Goal: Information Seeking & Learning: Learn about a topic

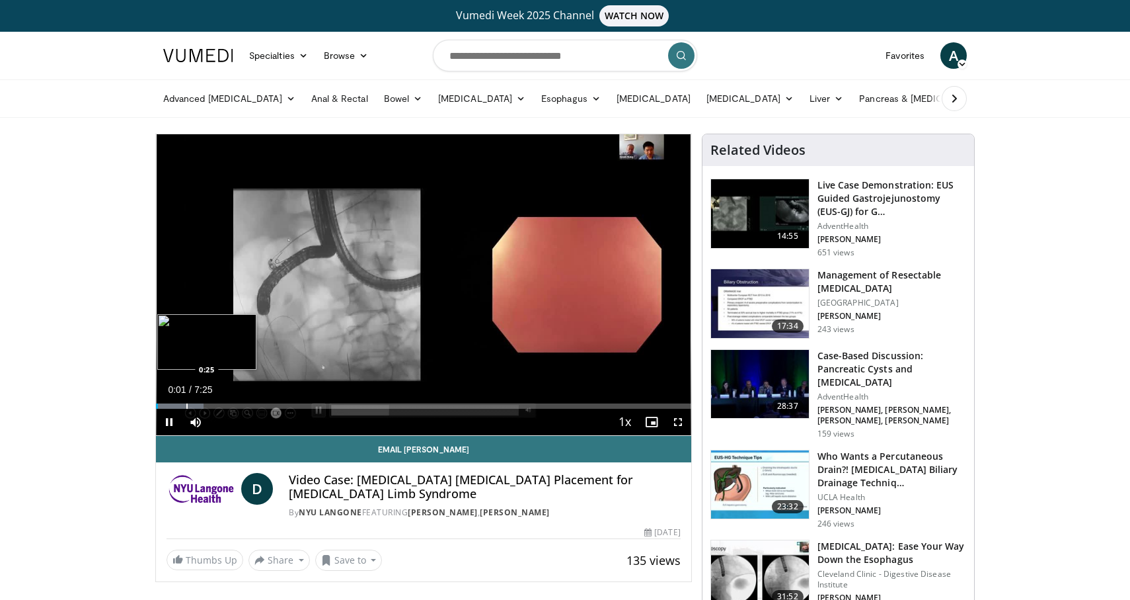
click at [186, 403] on div "Progress Bar" at bounding box center [186, 405] width 1 height 5
click at [428, 409] on div "Current Time 3:46 / Duration 7:25 Pause Skip Backward Skip Forward Mute 0% Load…" at bounding box center [423, 422] width 535 height 26
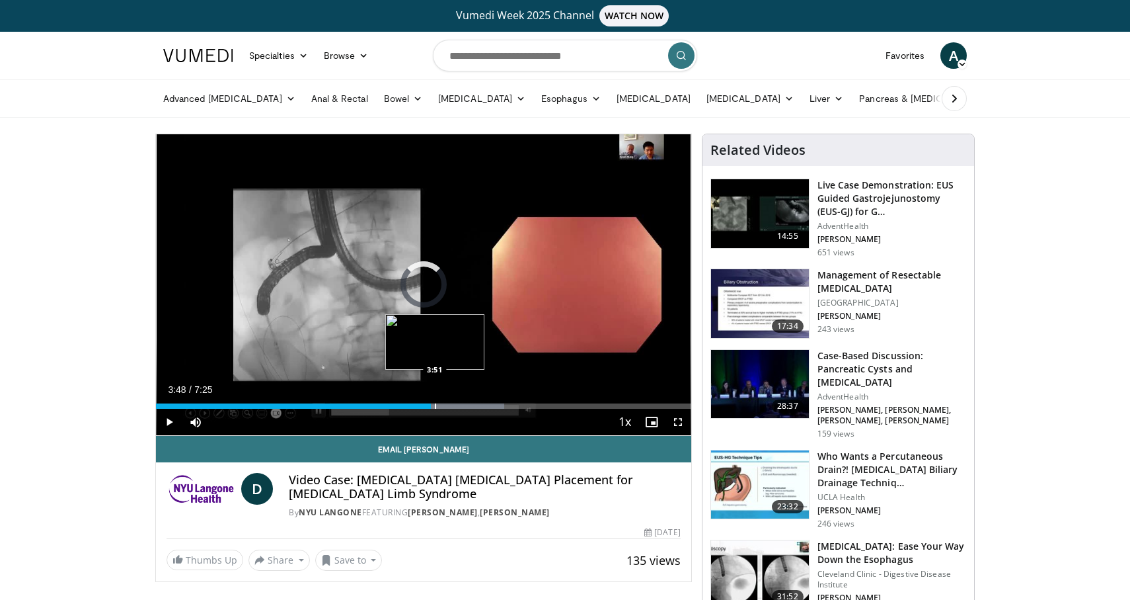
click at [435, 405] on div "Progress Bar" at bounding box center [435, 405] width 1 height 5
click at [446, 407] on div "Progress Bar" at bounding box center [446, 405] width 1 height 5
click at [450, 407] on div "Progress Bar" at bounding box center [450, 405] width 1 height 5
click at [458, 408] on div "Progress Bar" at bounding box center [458, 405] width 1 height 5
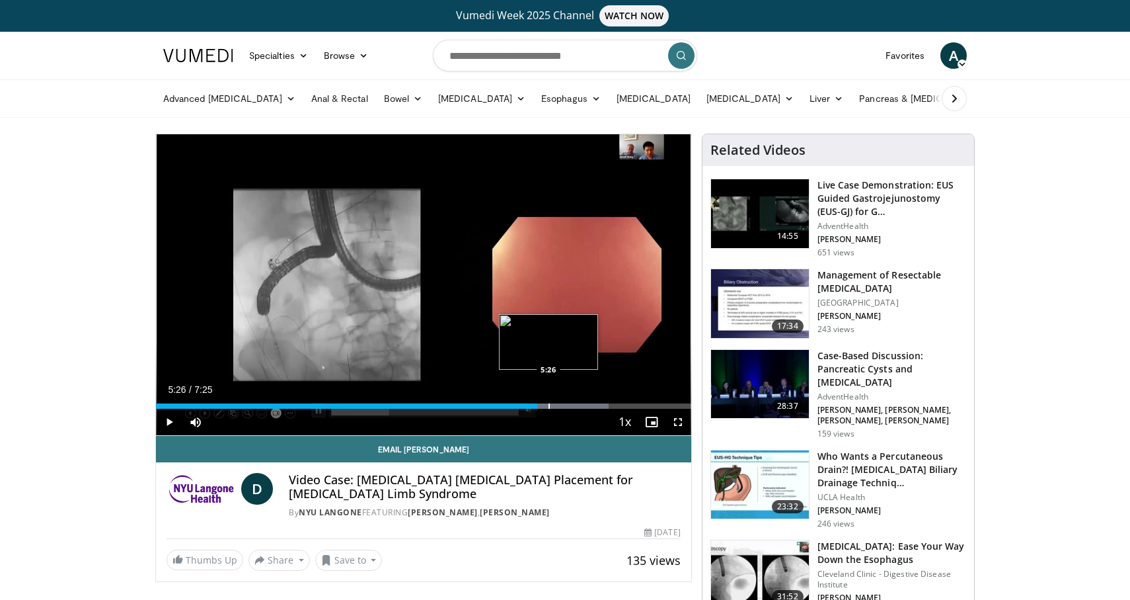
click at [549, 405] on div "Progress Bar" at bounding box center [549, 405] width 1 height 5
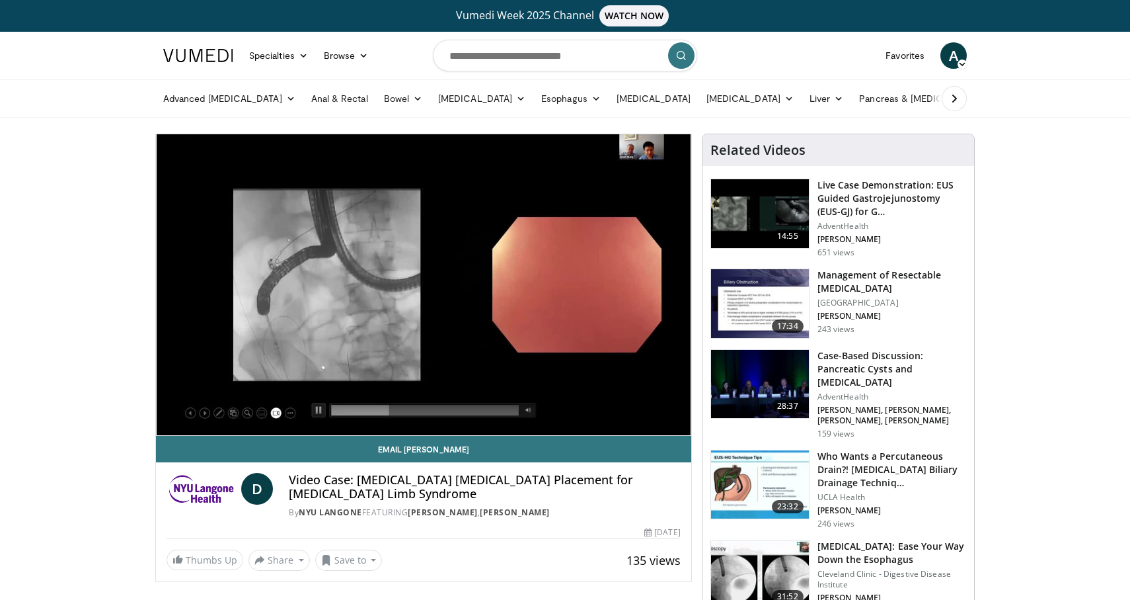
click at [561, 430] on div "Progress Bar" at bounding box center [559, 432] width 1 height 5
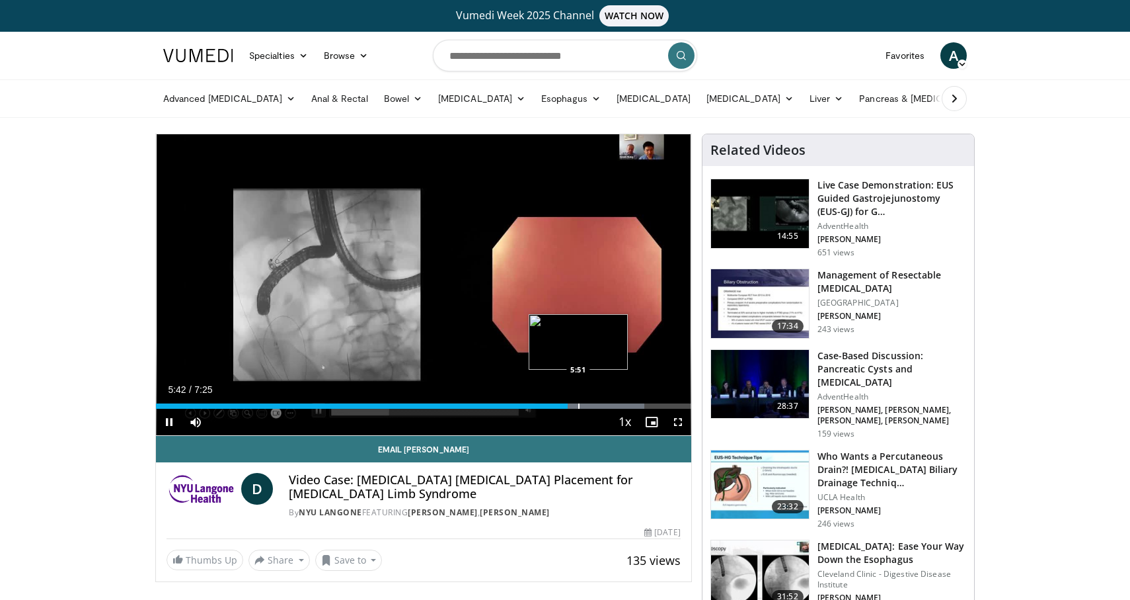
click at [580, 408] on div "Progress Bar" at bounding box center [578, 405] width 1 height 5
click at [598, 407] on div "Progress Bar" at bounding box center [598, 405] width 1 height 5
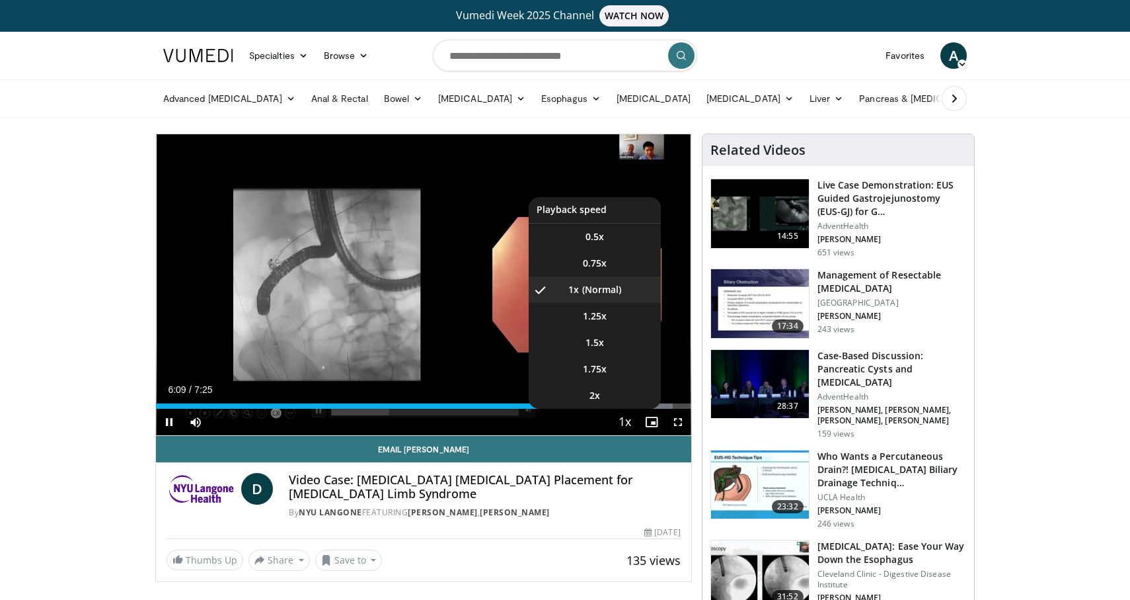
click at [616, 411] on span "Video Player" at bounding box center [625, 422] width 19 height 26
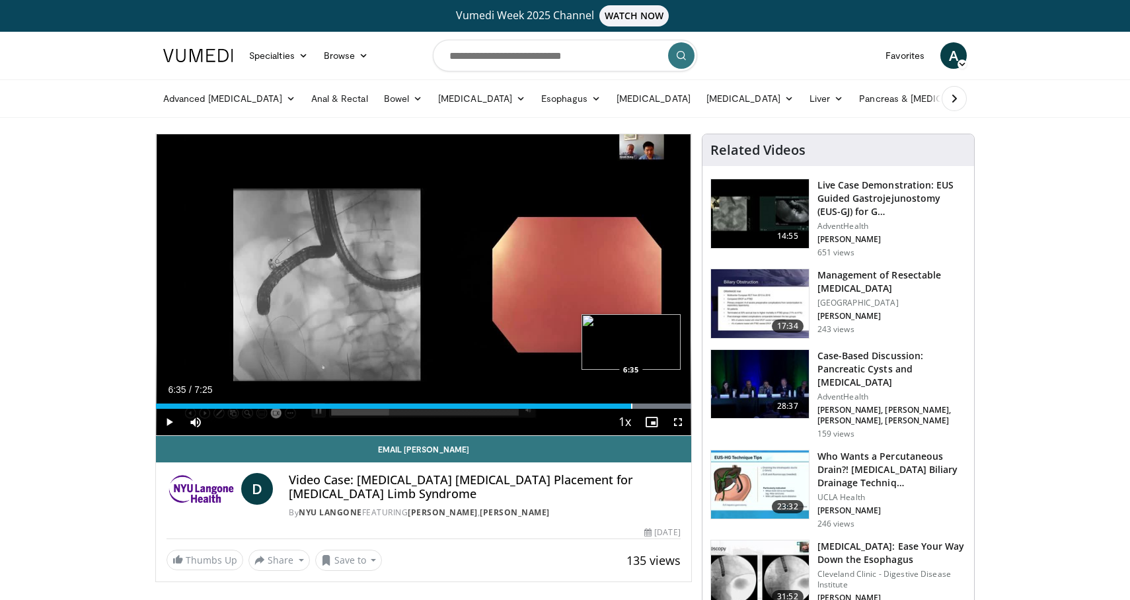
click at [631, 407] on div "Progress Bar" at bounding box center [631, 405] width 1 height 5
click at [643, 409] on span "Video Player" at bounding box center [652, 422] width 26 height 26
click at [649, 406] on div "Progress Bar" at bounding box center [648, 405] width 1 height 5
click at [676, 406] on div "Progress Bar" at bounding box center [676, 405] width 1 height 5
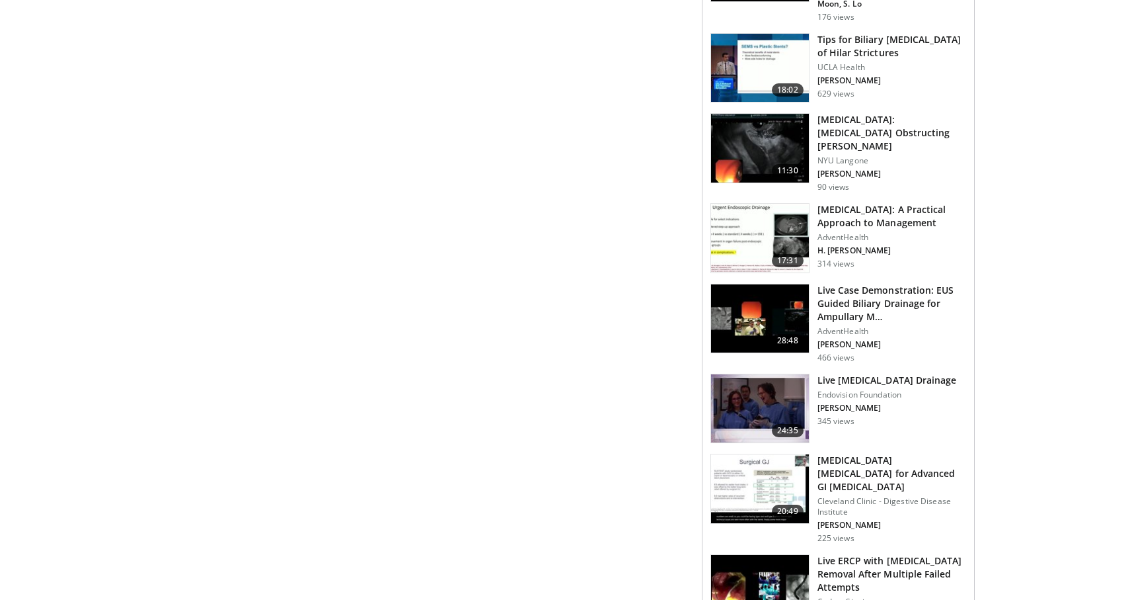
scroll to position [807, 0]
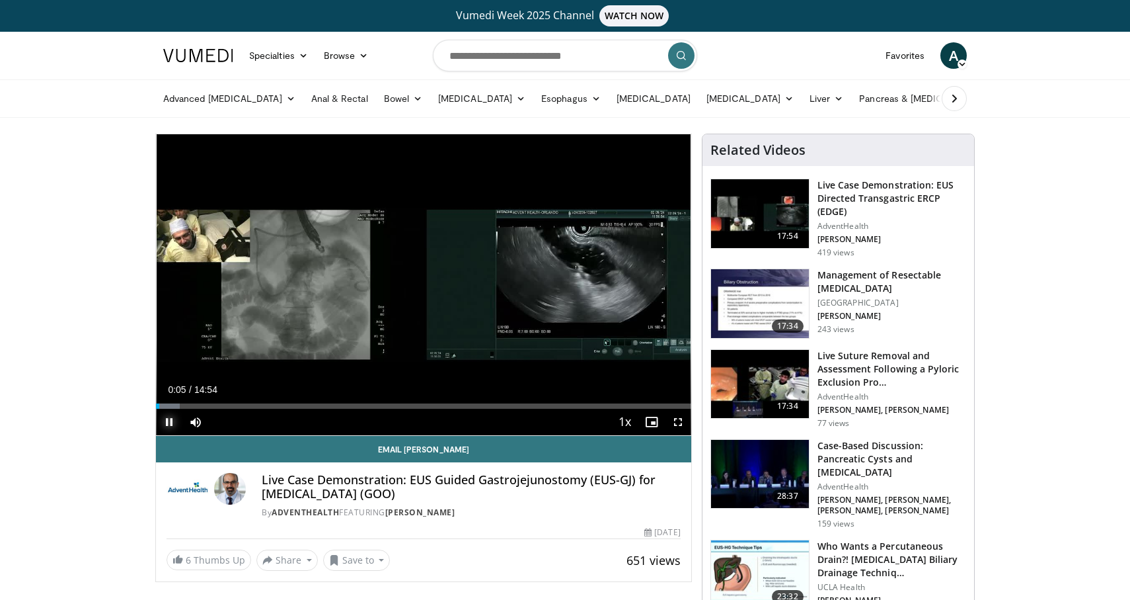
click at [165, 424] on span "Video Player" at bounding box center [169, 422] width 26 height 26
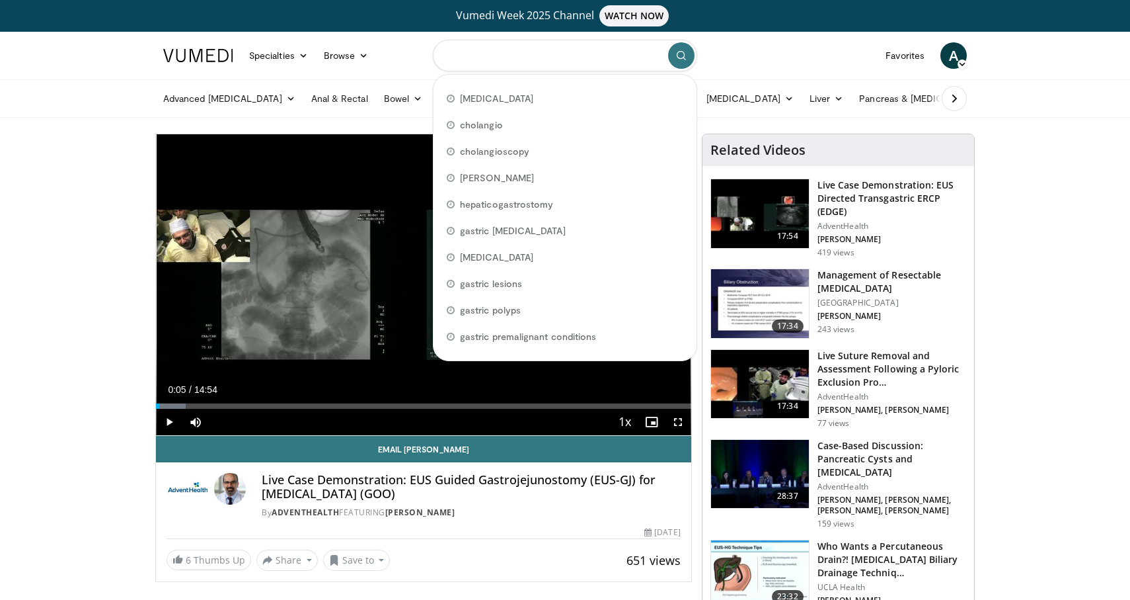
click at [481, 53] on input "Search topics, interventions" at bounding box center [565, 56] width 264 height 32
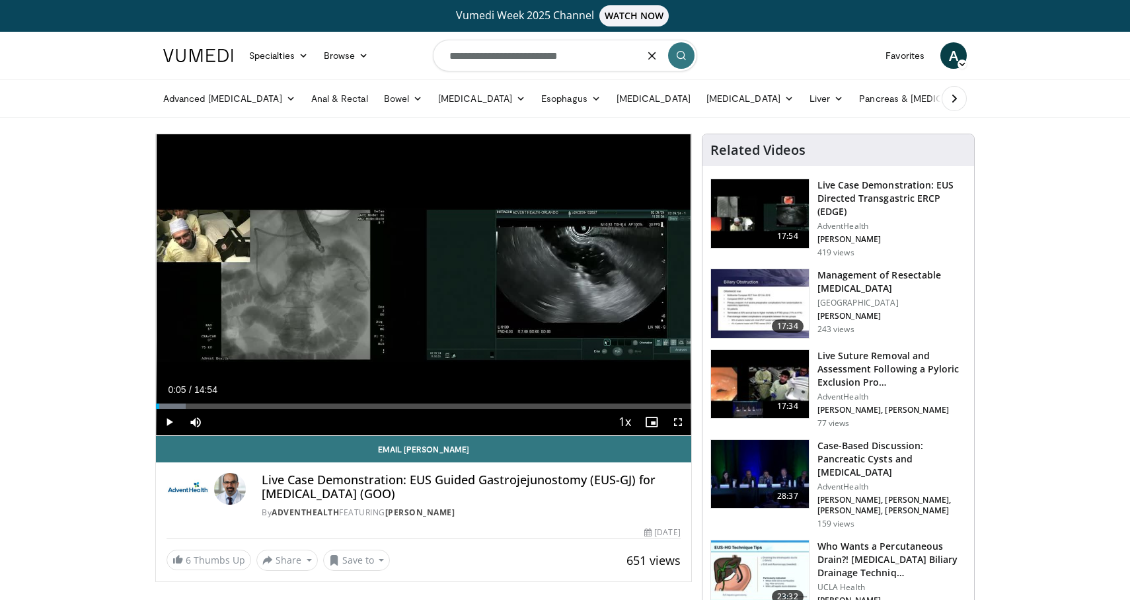
type input "**********"
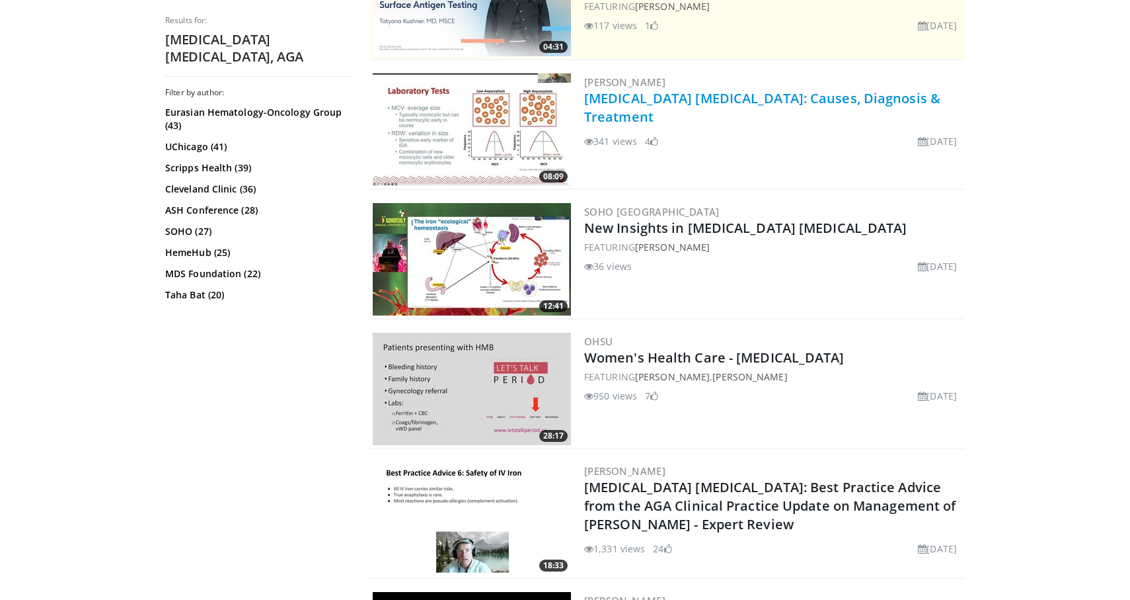
scroll to position [370, 0]
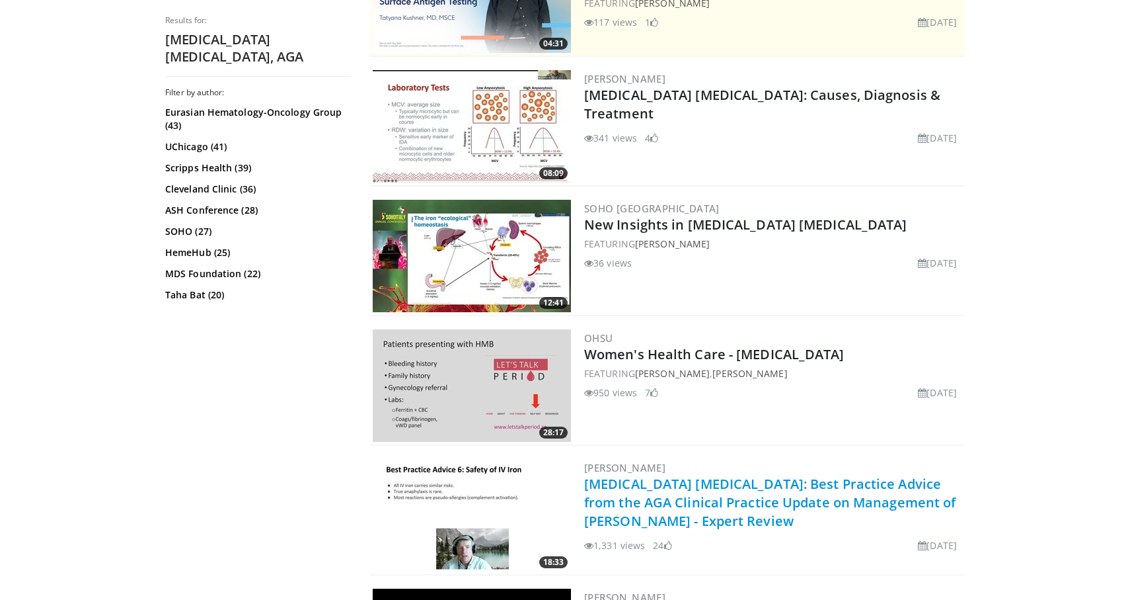
click at [726, 493] on link "[MEDICAL_DATA] [MEDICAL_DATA]: Best Practice Advice from the AGA Clinical Pract…" at bounding box center [770, 502] width 372 height 55
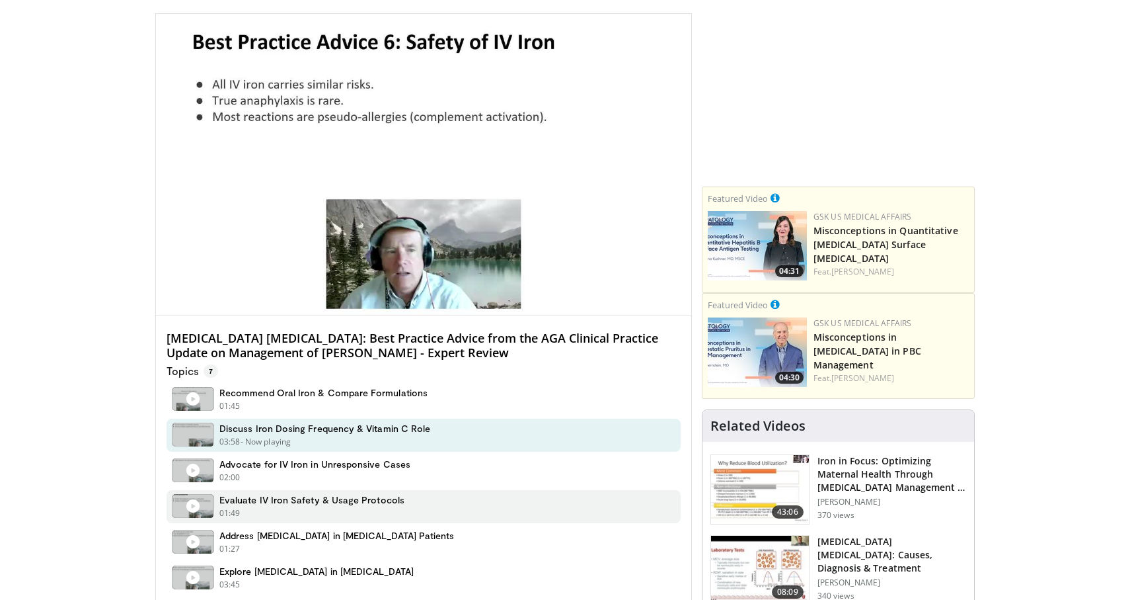
scroll to position [123, 0]
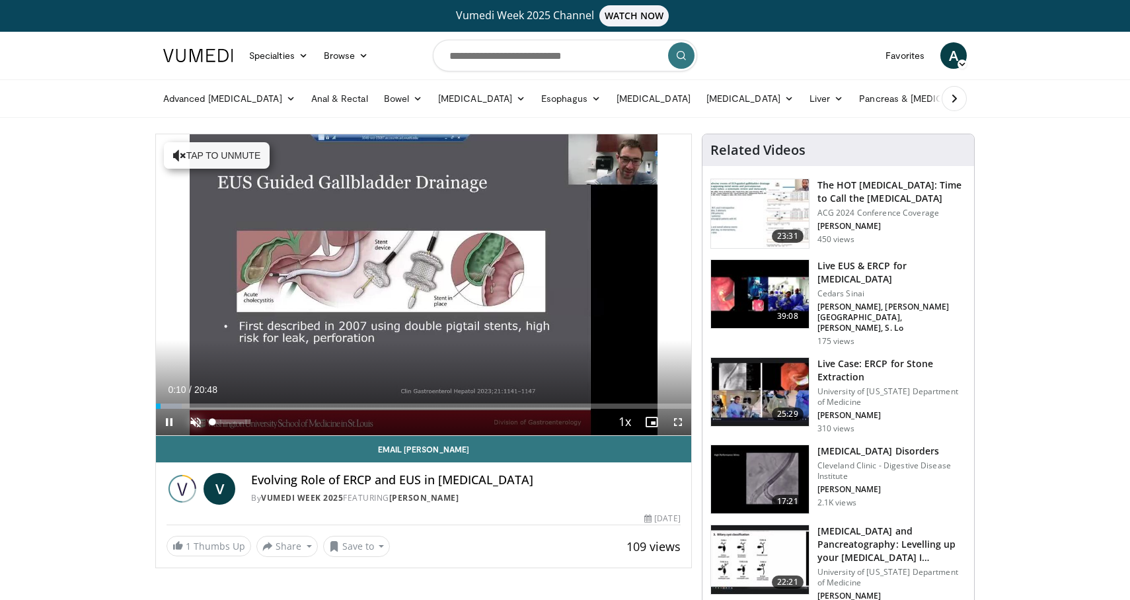
click at [198, 418] on span "Video Player" at bounding box center [195, 422] width 26 height 26
